Goal: Book appointment/travel/reservation

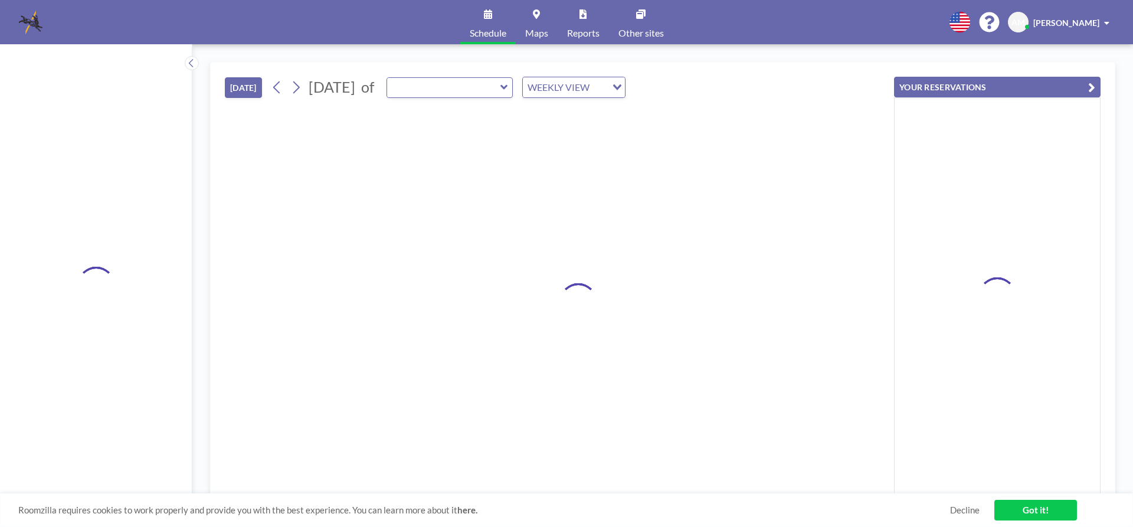
type input "Swift Room"
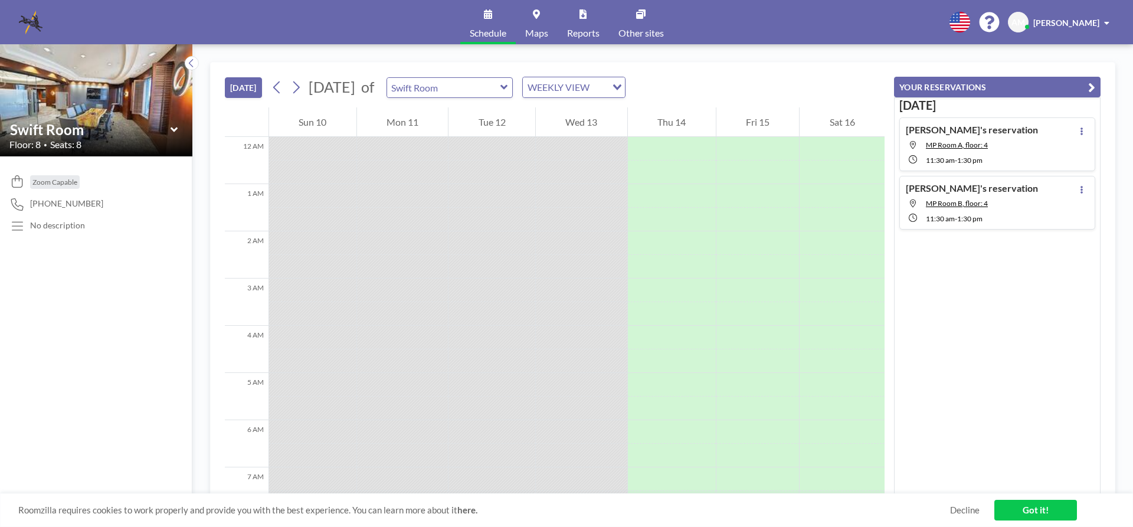
scroll to position [496, 0]
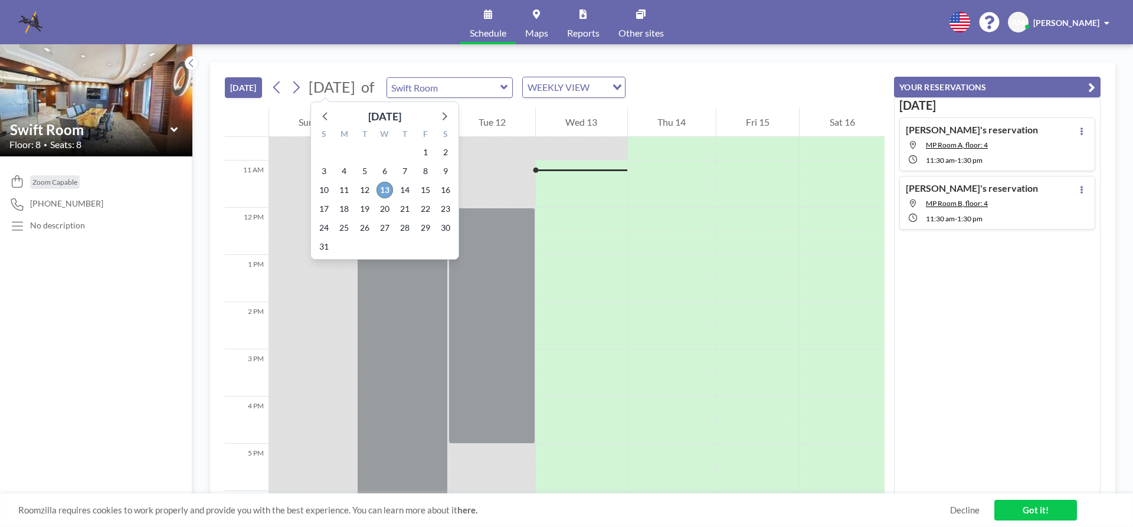
click at [384, 192] on span "13" at bounding box center [384, 190] width 17 height 17
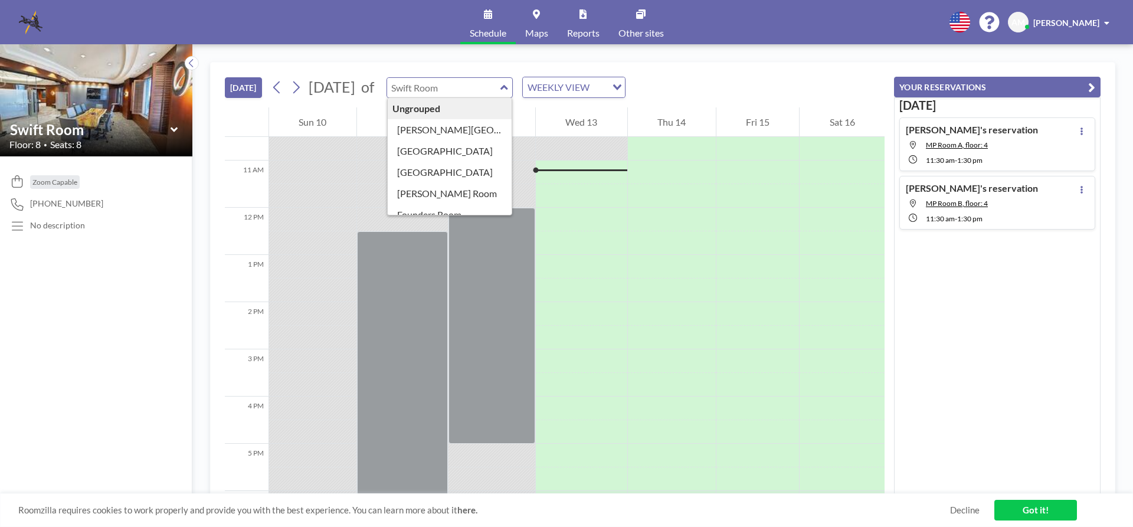
click at [500, 86] on input "text" at bounding box center [443, 87] width 113 height 19
type input "[PERSON_NAME][GEOGRAPHIC_DATA]"
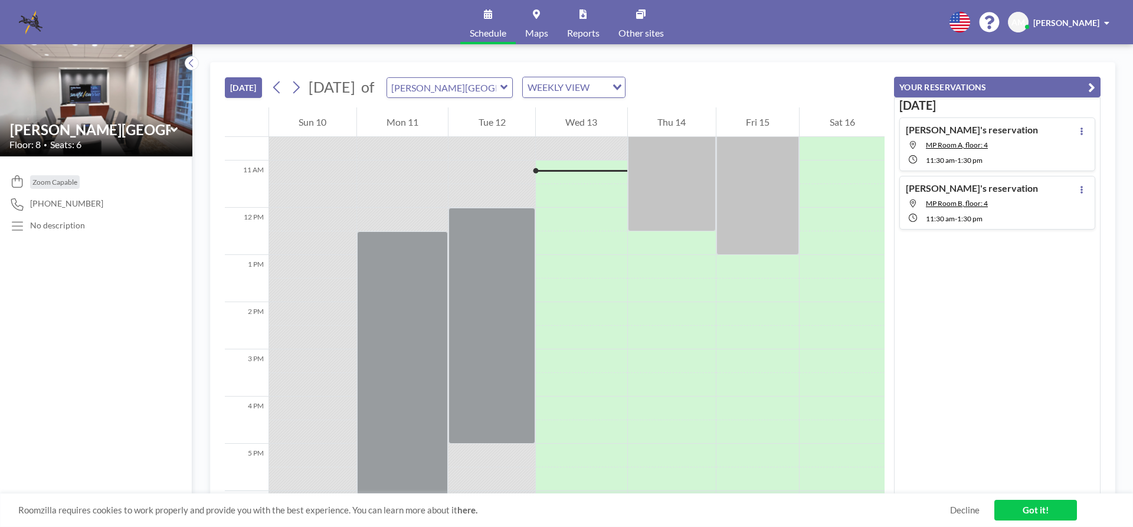
click at [571, 126] on div "Wed 13" at bounding box center [581, 122] width 91 height 30
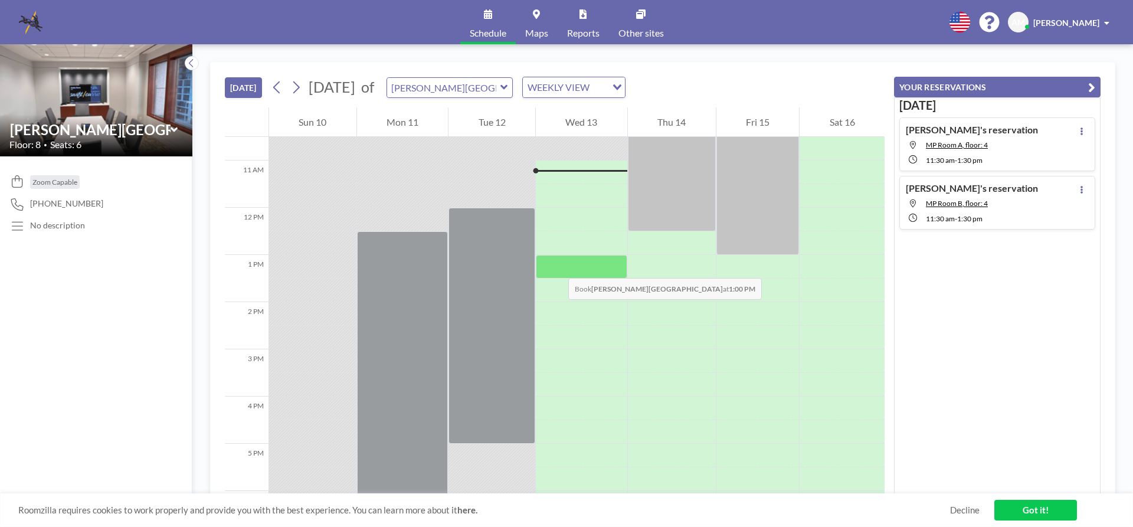
click at [556, 266] on div at bounding box center [581, 267] width 91 height 24
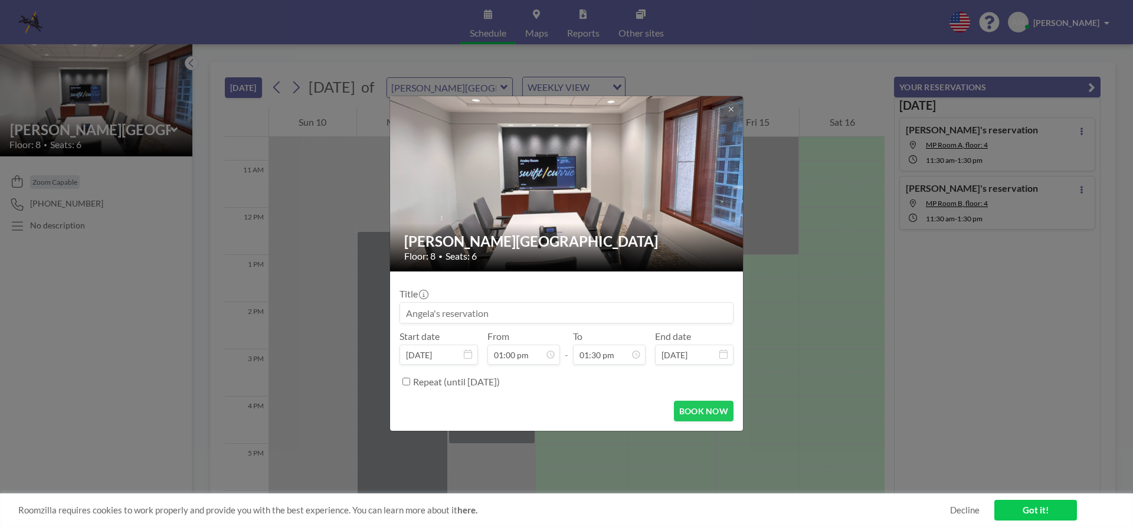
click at [556, 266] on div "[PERSON_NAME] Room Floor: 8 • Seats: 6" at bounding box center [567, 247] width 354 height 48
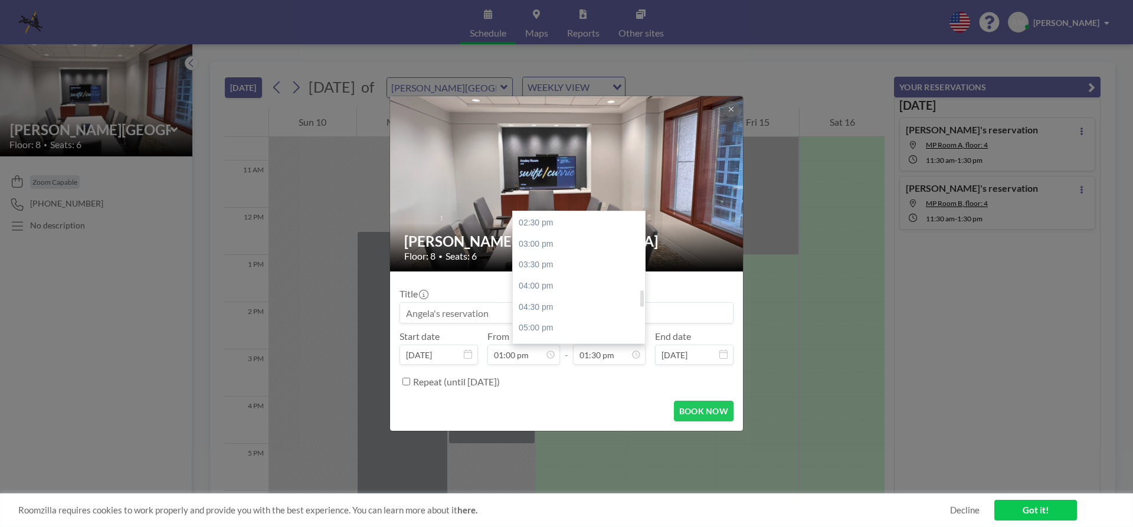
scroll to position [613, 0]
drag, startPoint x: 640, startPoint y: 292, endPoint x: 640, endPoint y: 299, distance: 7.1
click at [640, 299] on div at bounding box center [642, 300] width 4 height 17
click at [564, 307] on div "04:30 pm" at bounding box center [582, 302] width 138 height 21
type input "04:30 pm"
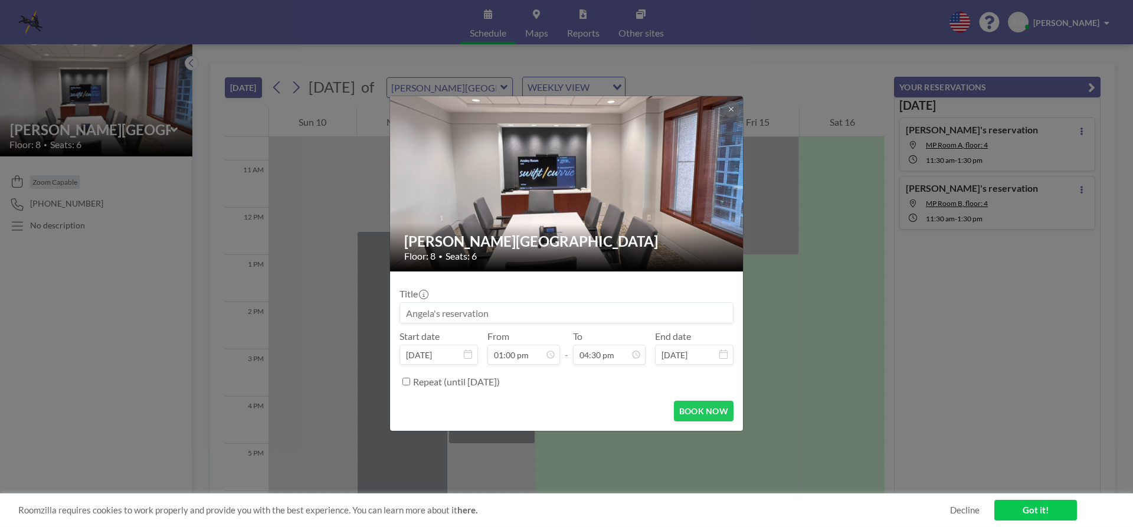
scroll to position [693, 0]
click at [709, 410] on button "BOOK NOW" at bounding box center [704, 411] width 60 height 21
